Goal: Task Accomplishment & Management: Use online tool/utility

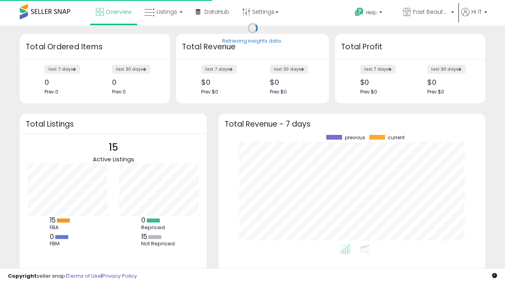
scroll to position [110, 251]
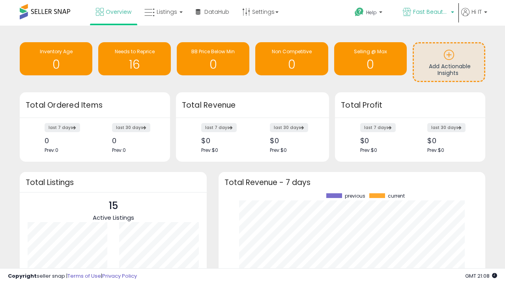
click at [427, 13] on span "Fast Beauty ([GEOGRAPHIC_DATA])" at bounding box center [430, 12] width 35 height 8
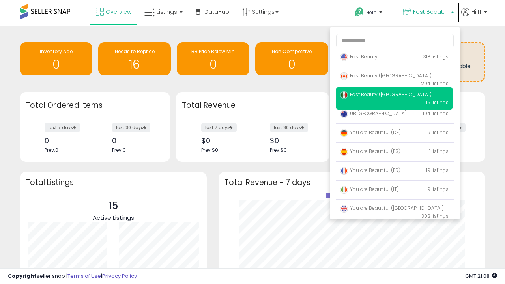
click at [394, 190] on span "You are Beautiful (IT)" at bounding box center [369, 189] width 59 height 7
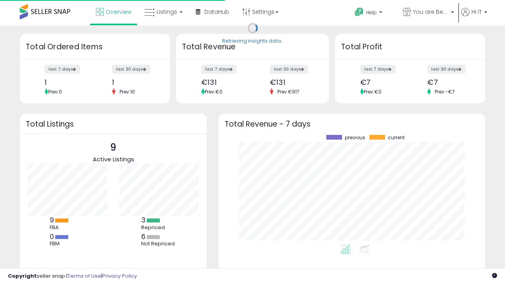
scroll to position [110, 251]
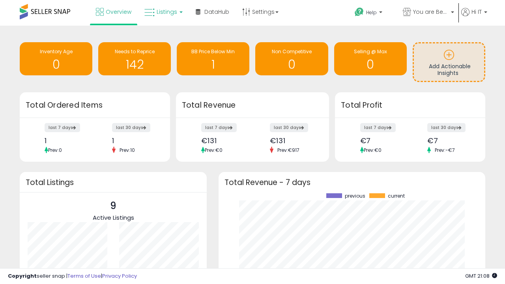
click at [162, 12] on span "Listings" at bounding box center [166, 12] width 20 height 8
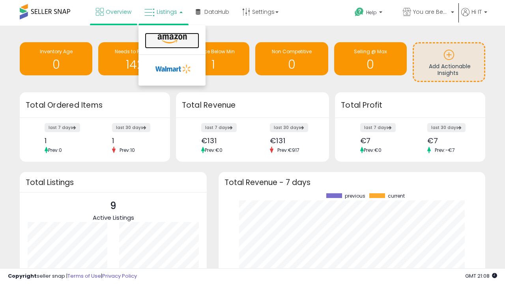
click at [171, 39] on icon at bounding box center [172, 39] width 34 height 10
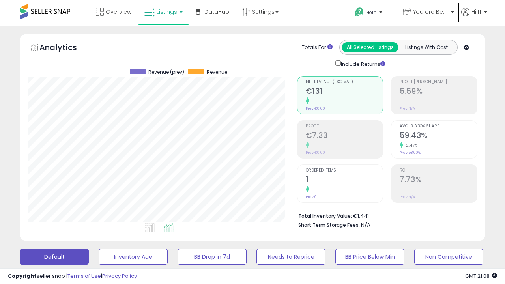
scroll to position [162, 269]
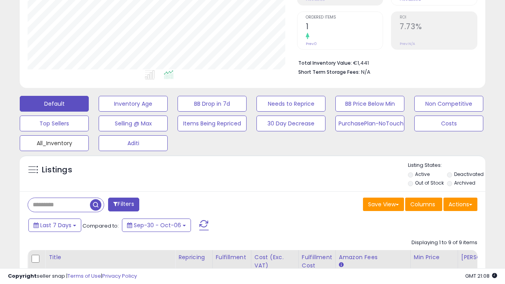
click at [54, 142] on button "All_Inventory" at bounding box center [54, 143] width 69 height 16
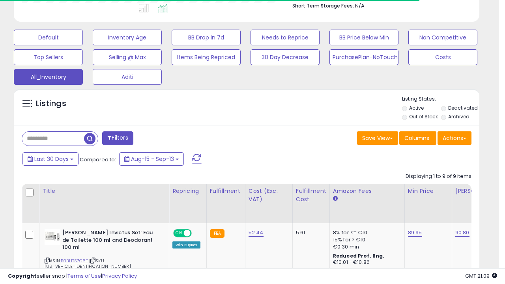
scroll to position [0, 0]
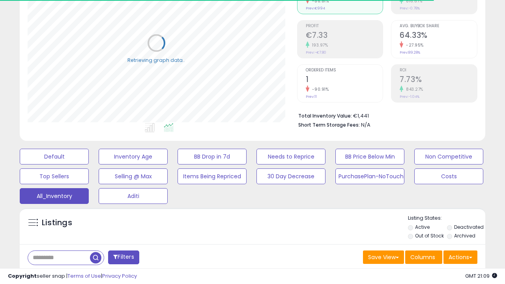
click at [56, 274] on span "Last 30 Days" at bounding box center [57, 278] width 34 height 8
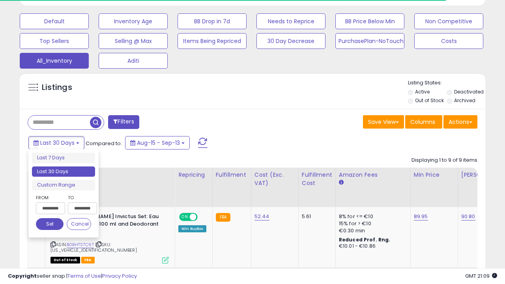
click at [63, 171] on li "Last 30 Days" at bounding box center [63, 171] width 63 height 11
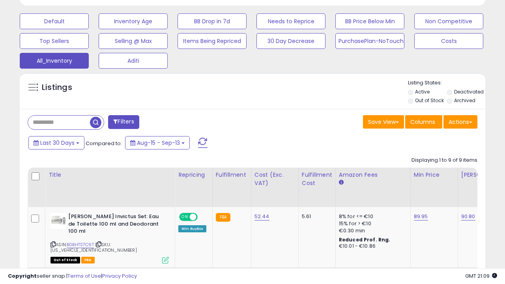
scroll to position [162, 269]
click at [460, 121] on button "Actions" at bounding box center [460, 121] width 34 height 13
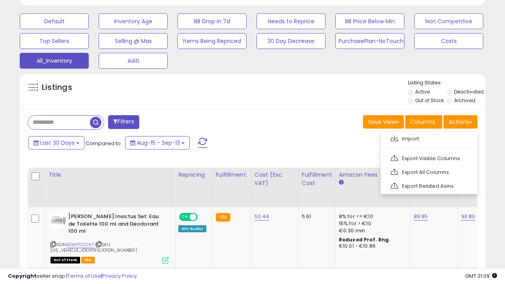
click at [428, 171] on link "Export All Columns" at bounding box center [428, 172] width 86 height 12
